Goal: Task Accomplishment & Management: Manage account settings

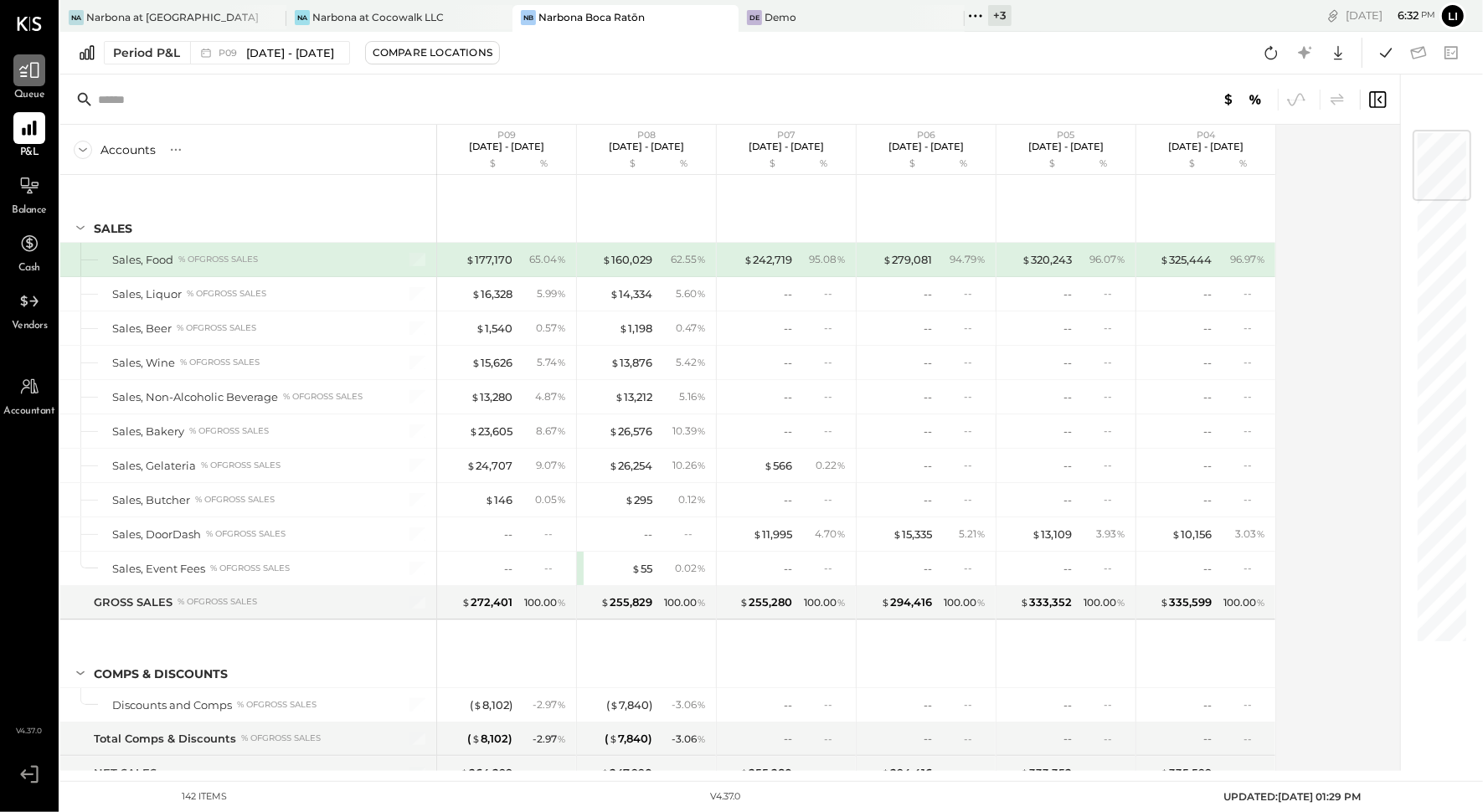
click at [30, 80] on icon at bounding box center [29, 70] width 22 height 22
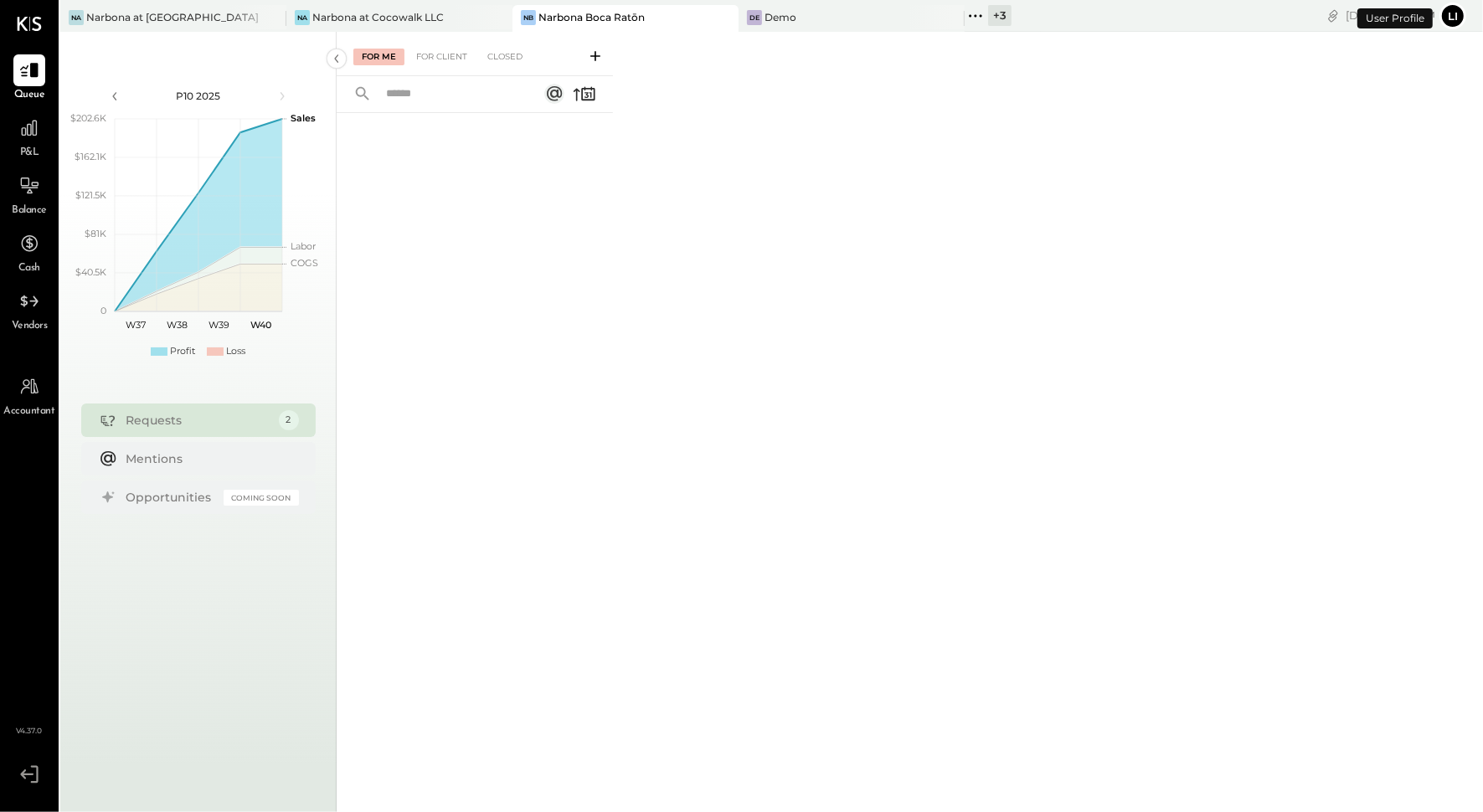
click at [449, 70] on div "For Me For Client Closed" at bounding box center [475, 54] width 277 height 45
click at [440, 67] on div "For Me For Client Closed" at bounding box center [475, 54] width 277 height 45
click at [419, 61] on div "For Client" at bounding box center [442, 57] width 68 height 16
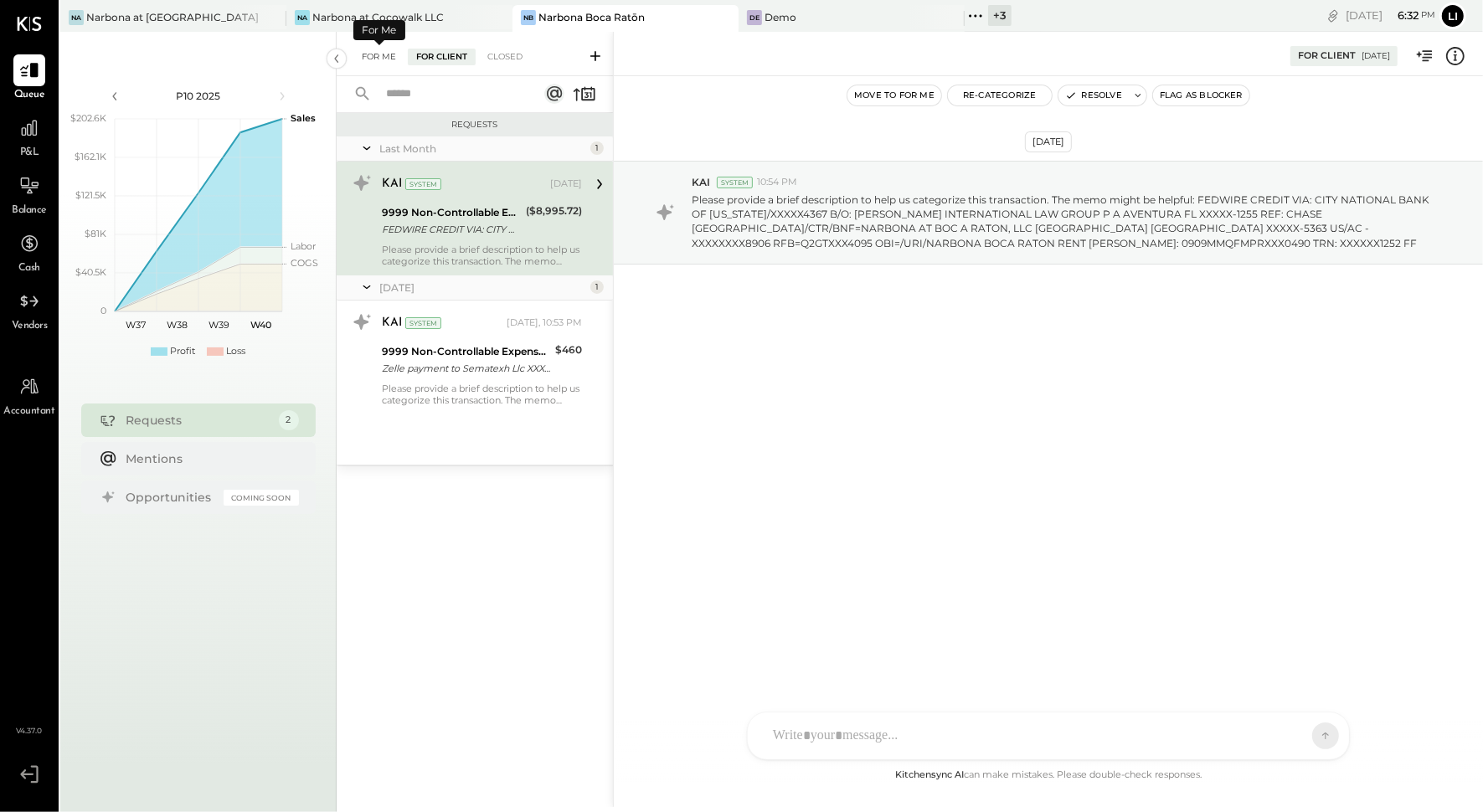
click at [380, 61] on div "For Me" at bounding box center [379, 57] width 51 height 16
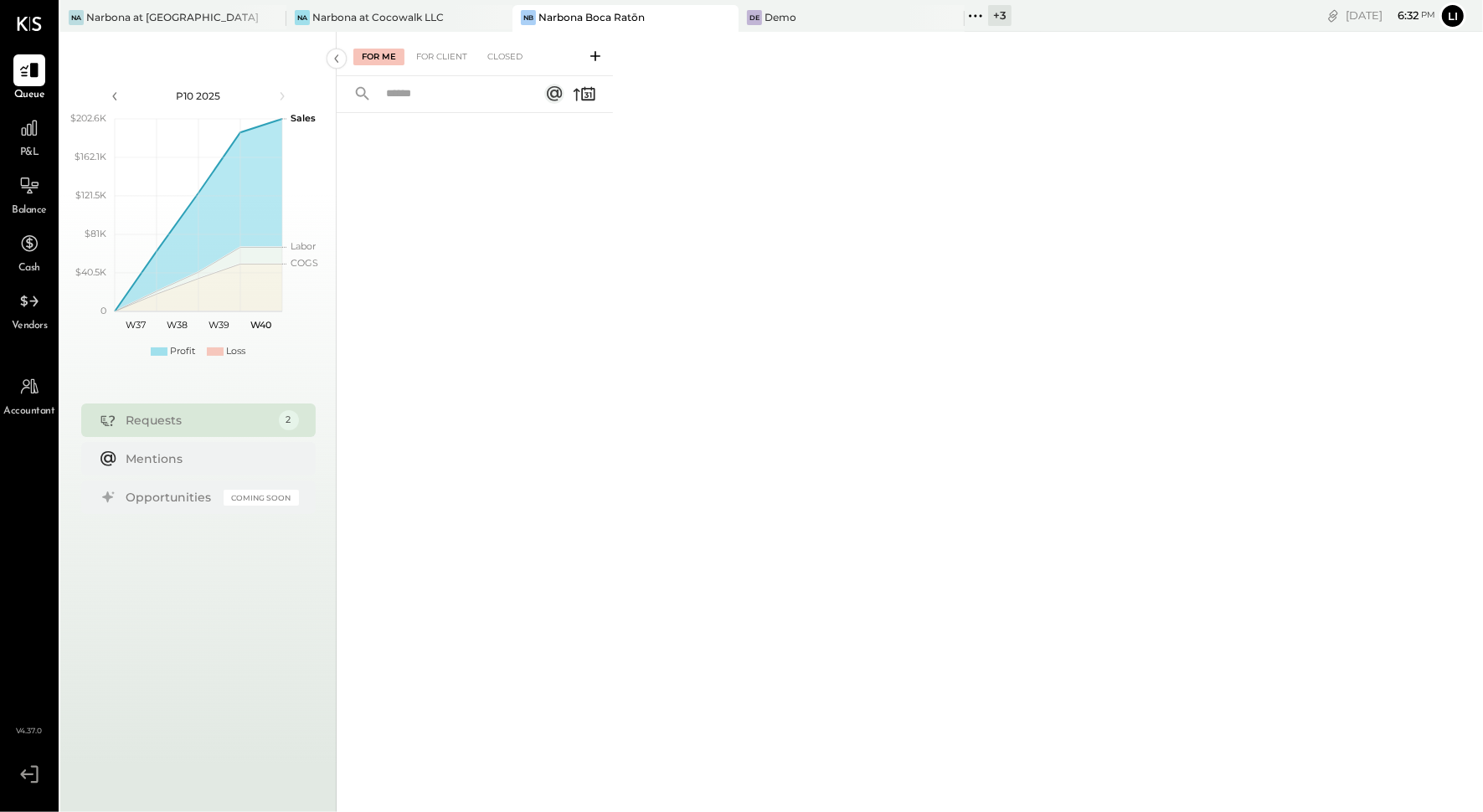
click at [377, 5] on div "Na Narbona at [GEOGRAPHIC_DATA] LLC [GEOGRAPHIC_DATA] at [GEOGRAPHIC_DATA] [GEO…" at bounding box center [550, 16] width 980 height 32
click at [370, 18] on div "Narbona at Cocowalk LLC" at bounding box center [378, 17] width 131 height 15
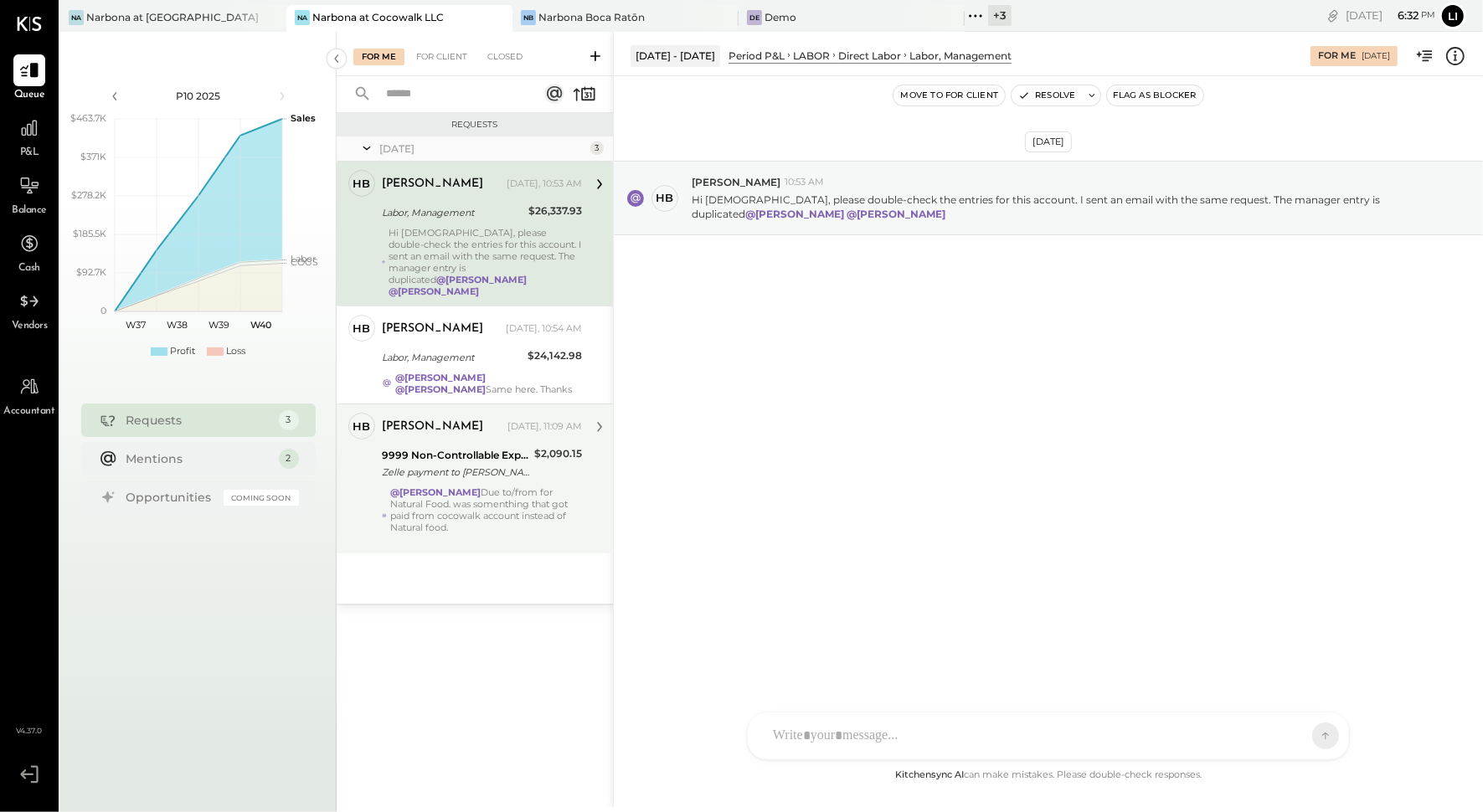
click at [433, 486] on strong "@[PERSON_NAME]" at bounding box center [434, 492] width 90 height 12
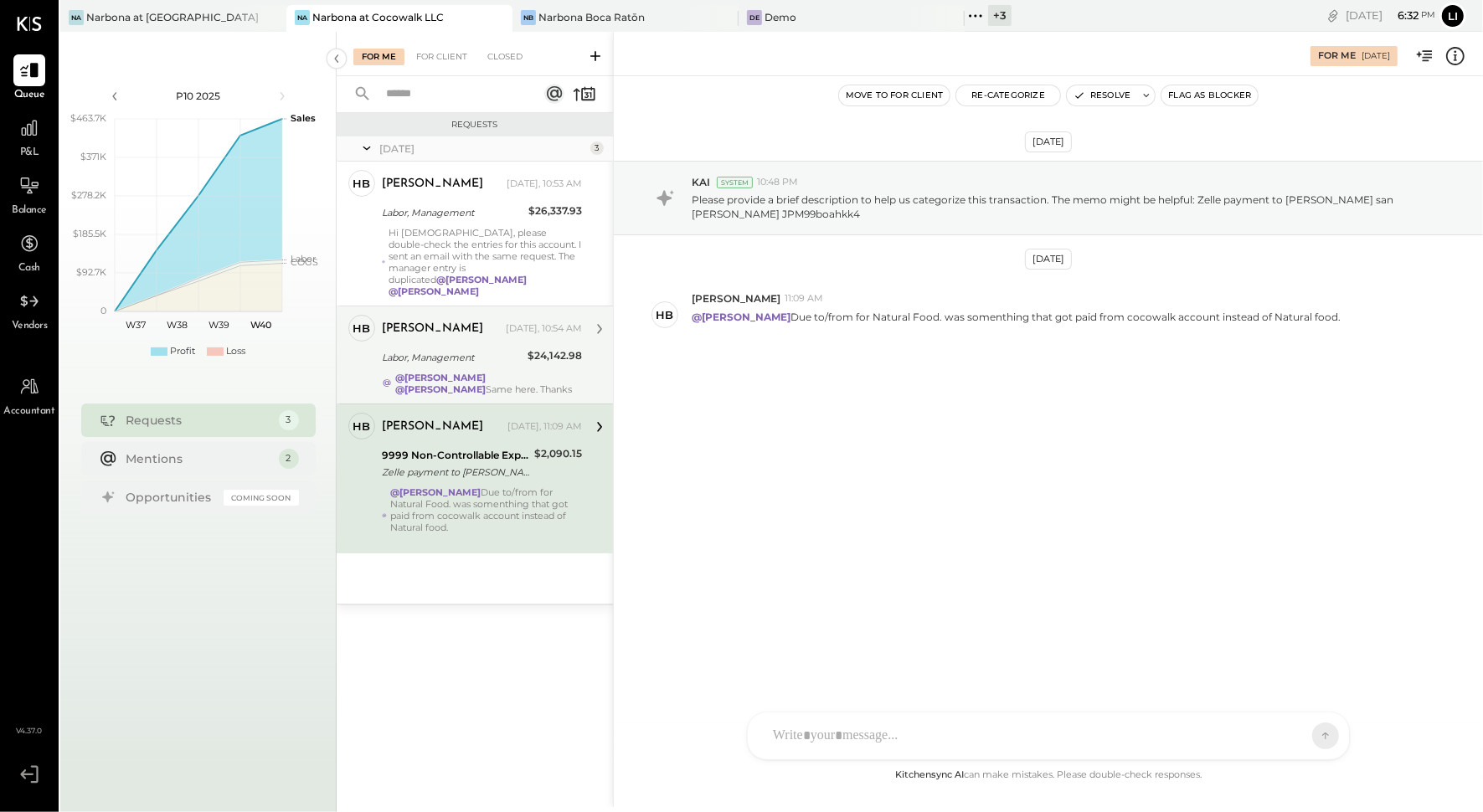
click at [467, 349] on div "Labor, Management" at bounding box center [452, 358] width 141 height 16
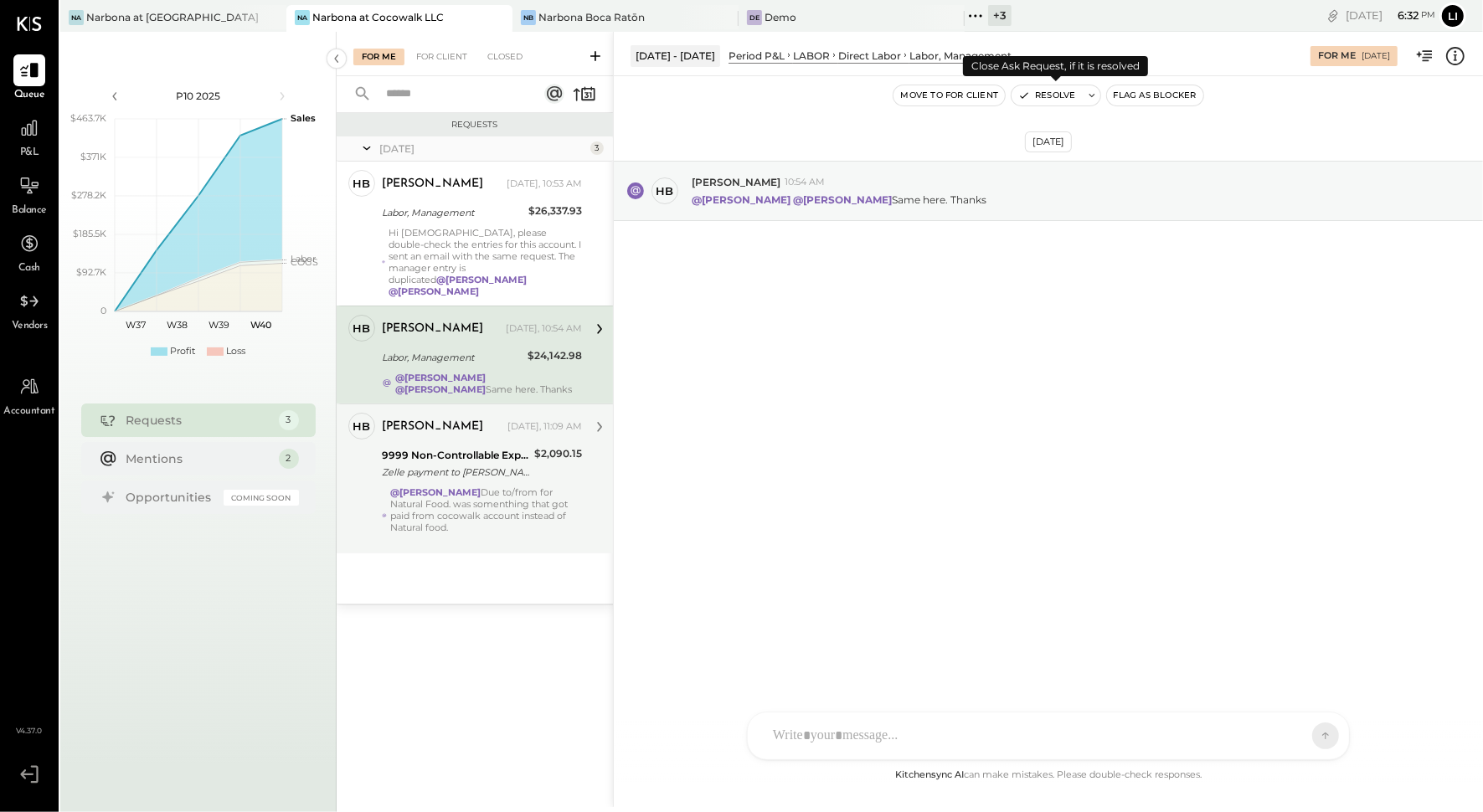
click at [1029, 99] on button "Resolve" at bounding box center [1046, 96] width 70 height 20
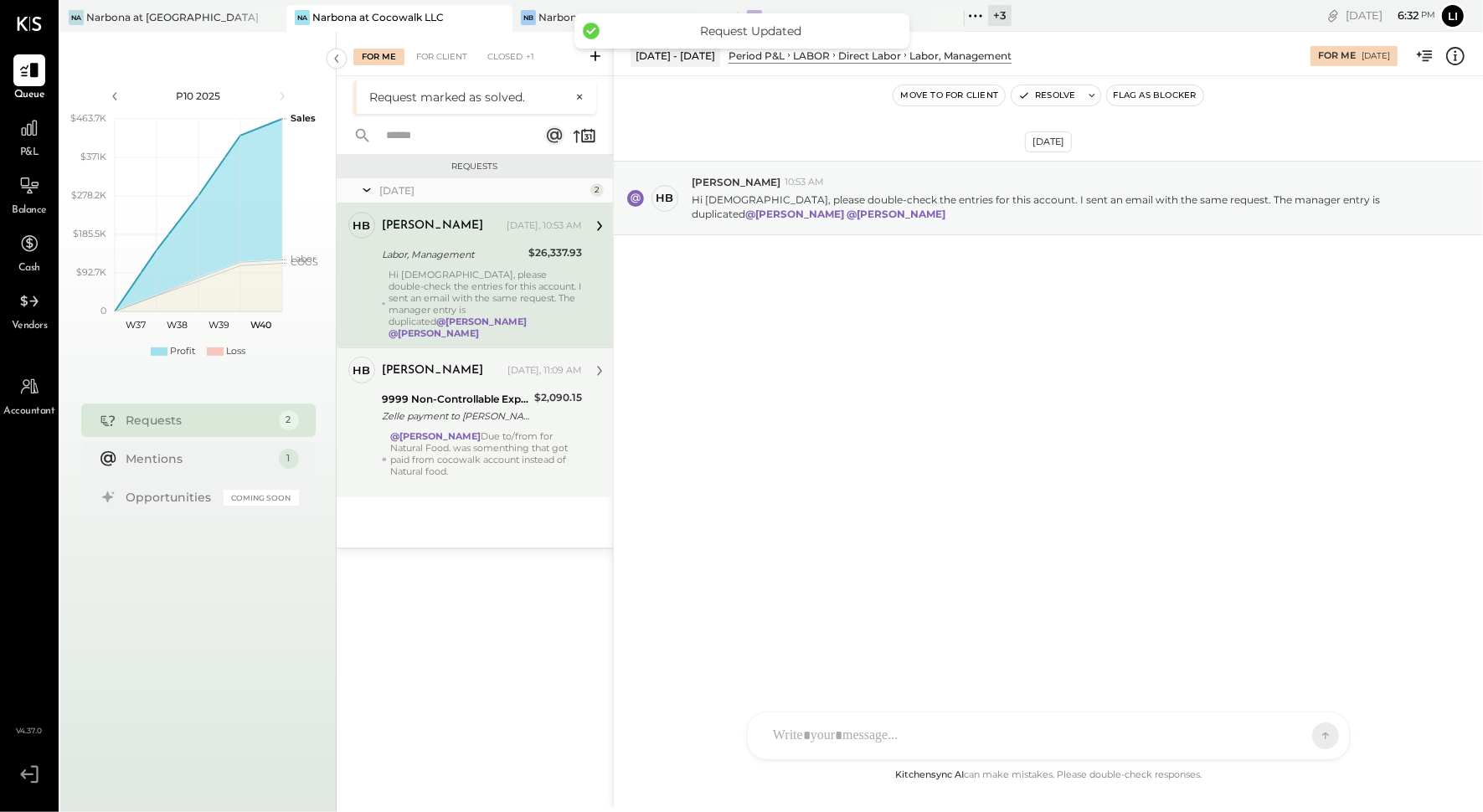
click at [399, 230] on div "[PERSON_NAME]" at bounding box center [432, 225] width 101 height 16
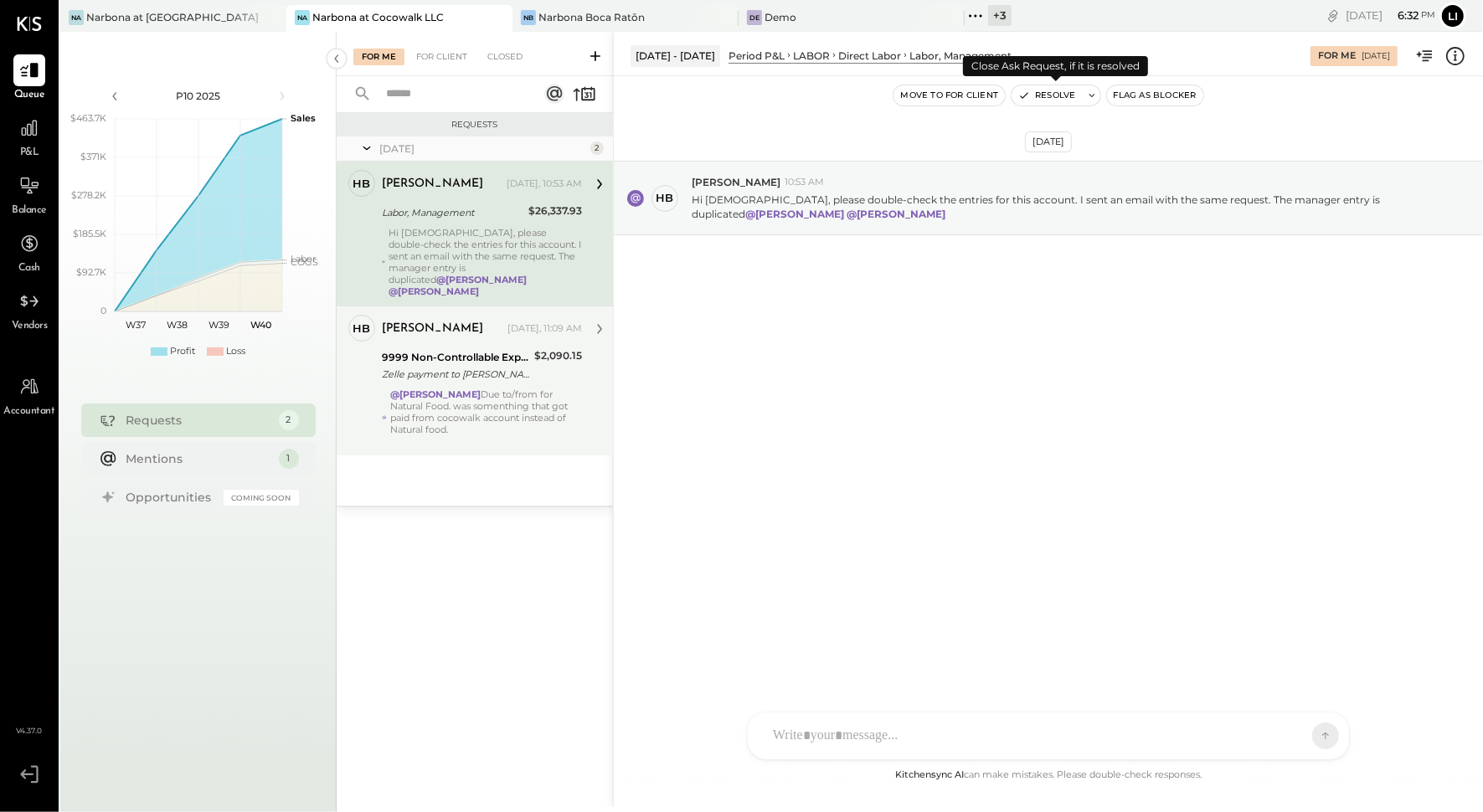
click at [1040, 96] on button "Resolve" at bounding box center [1046, 96] width 70 height 20
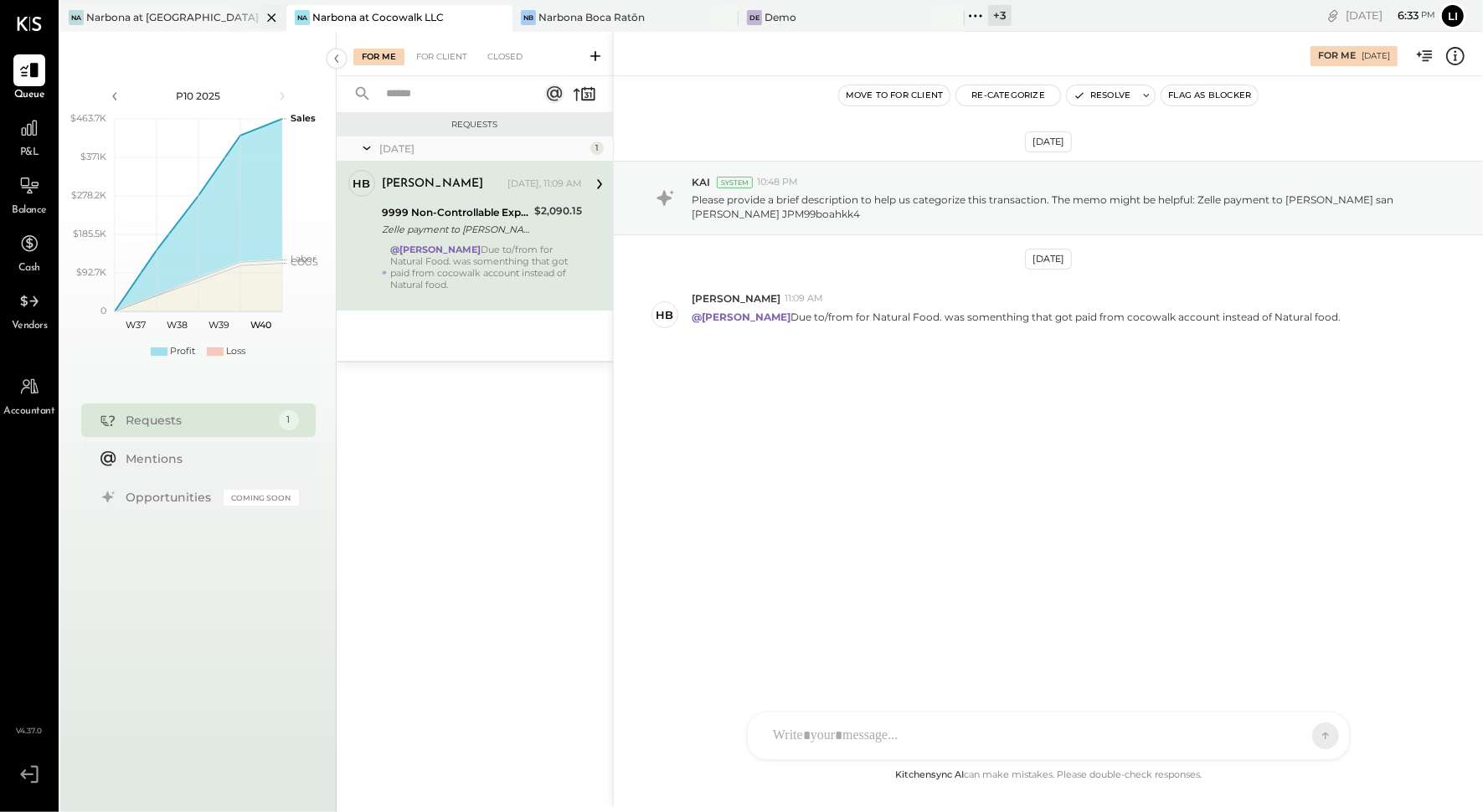
click at [164, 27] on div "Na Narbona at [GEOGRAPHIC_DATA] LLC" at bounding box center [173, 18] width 226 height 26
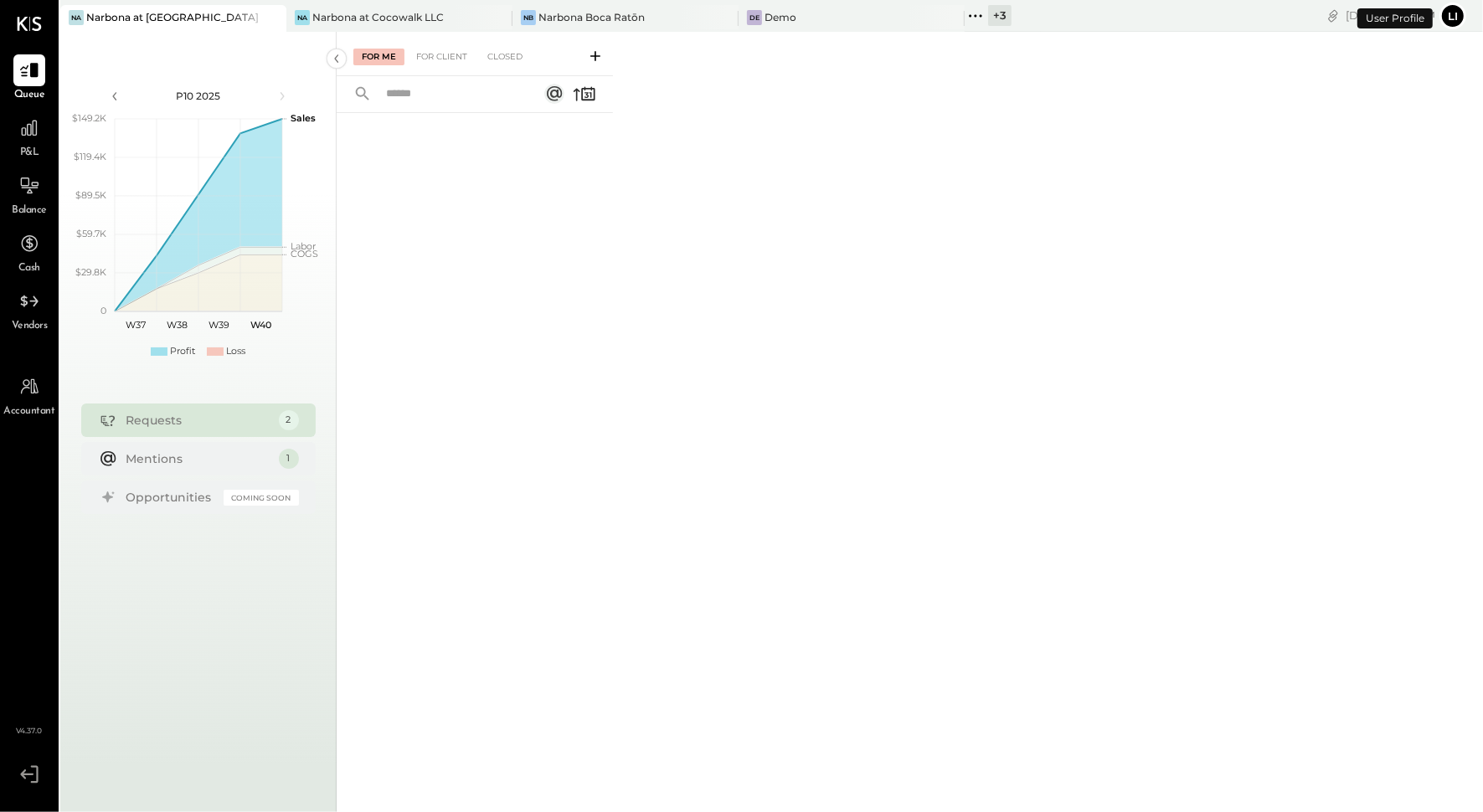
click at [423, 73] on div "For Me For Client Closed" at bounding box center [475, 54] width 277 height 45
click at [425, 70] on div "For Me For Client Closed" at bounding box center [475, 54] width 277 height 45
click at [429, 64] on div "For Client" at bounding box center [442, 57] width 68 height 16
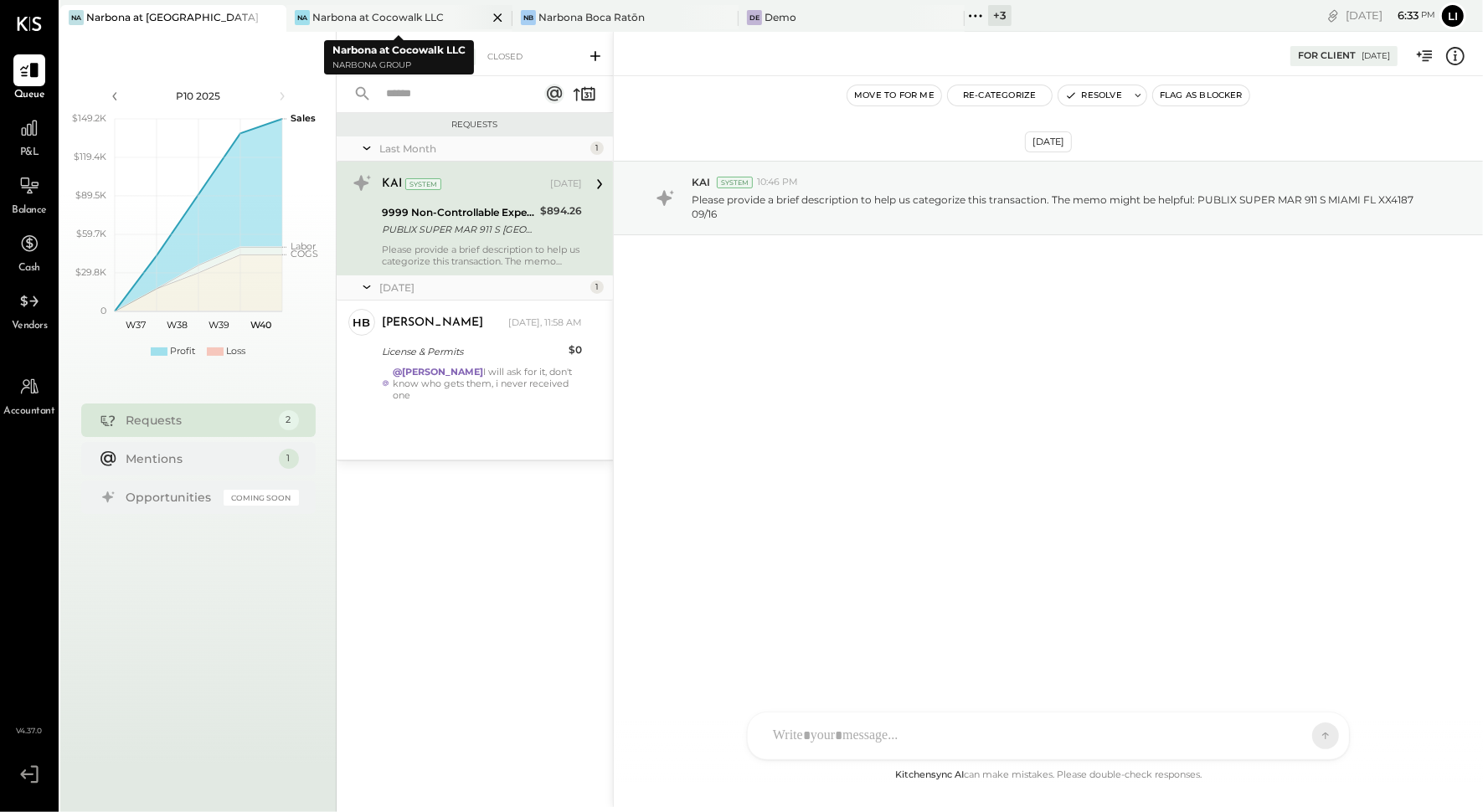
click at [375, 18] on div "Narbona at Cocowalk LLC" at bounding box center [378, 17] width 131 height 15
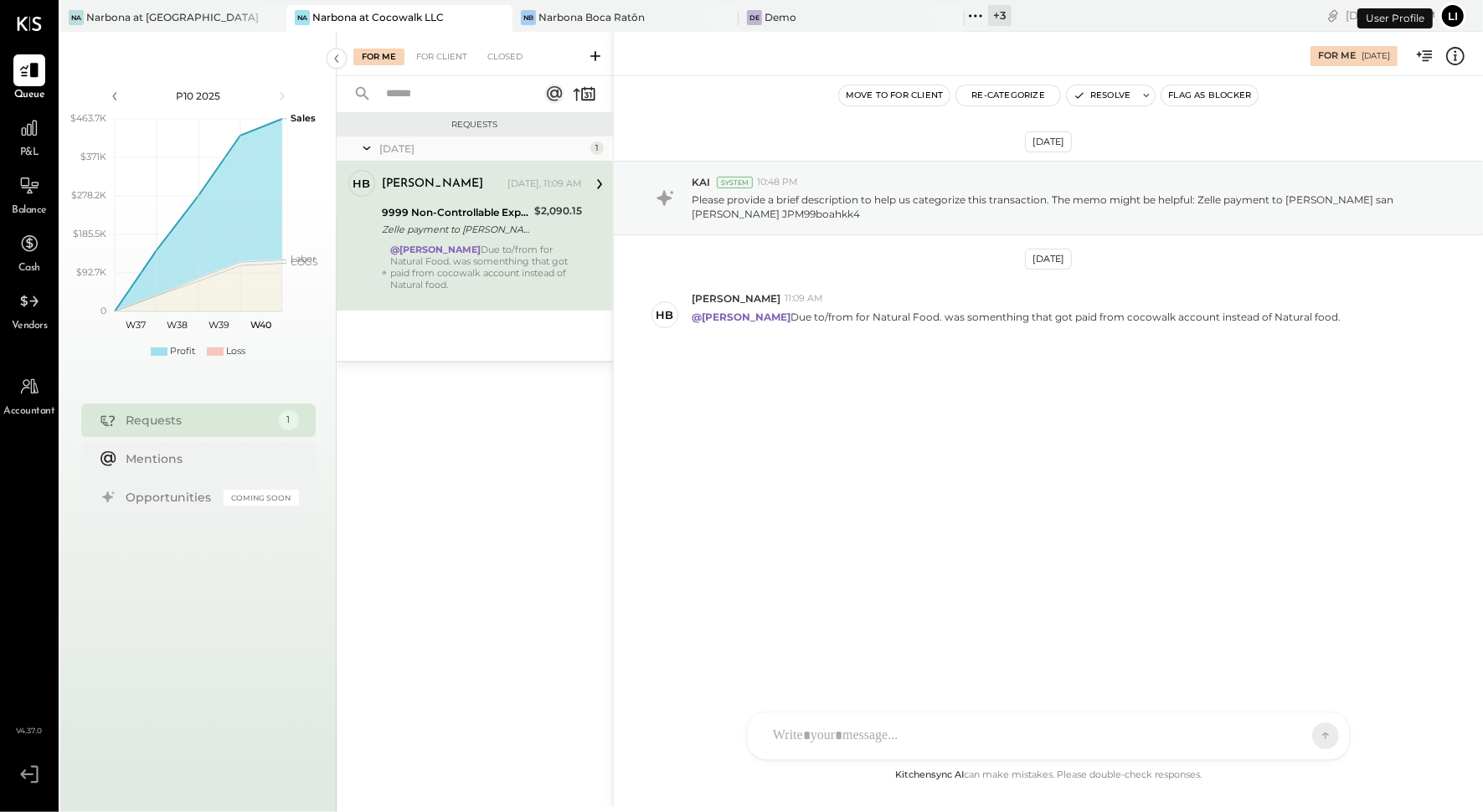
click at [608, 22] on div "Narbona Boca Ratōn" at bounding box center [591, 17] width 106 height 15
